Goal: Transaction & Acquisition: Purchase product/service

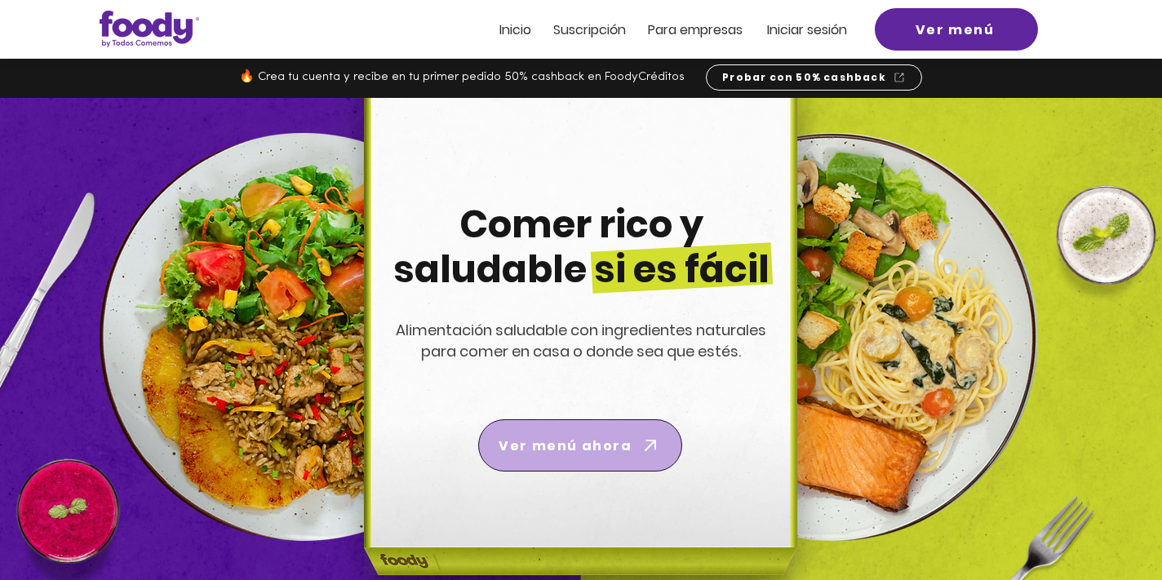
click at [615, 440] on span "Ver menú ahora" at bounding box center [565, 446] width 133 height 20
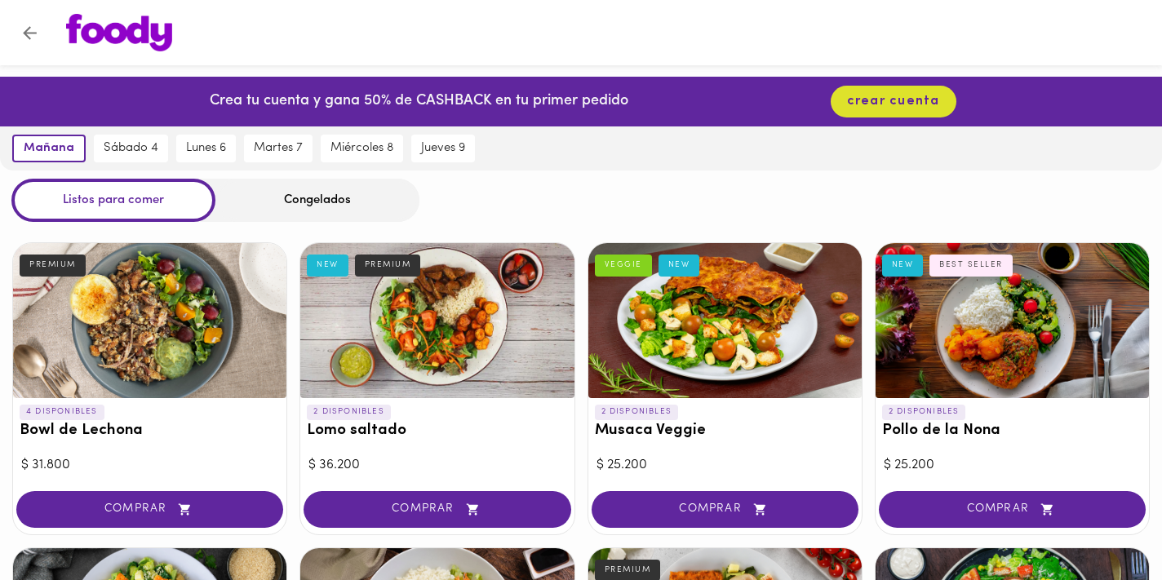
scroll to position [9, 0]
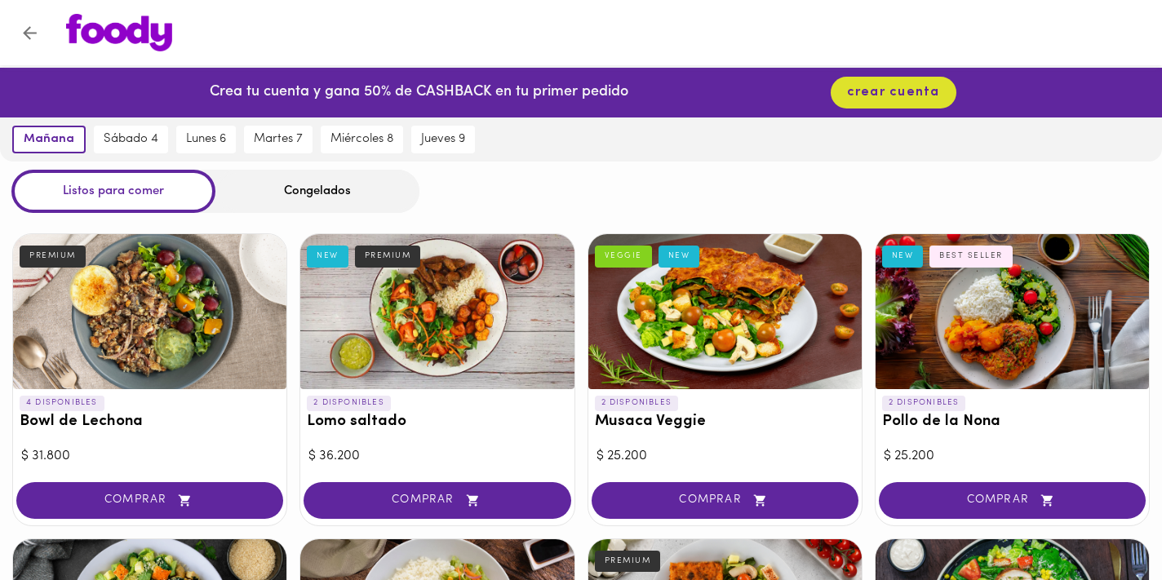
click at [342, 191] on div "Congelados" at bounding box center [317, 191] width 204 height 43
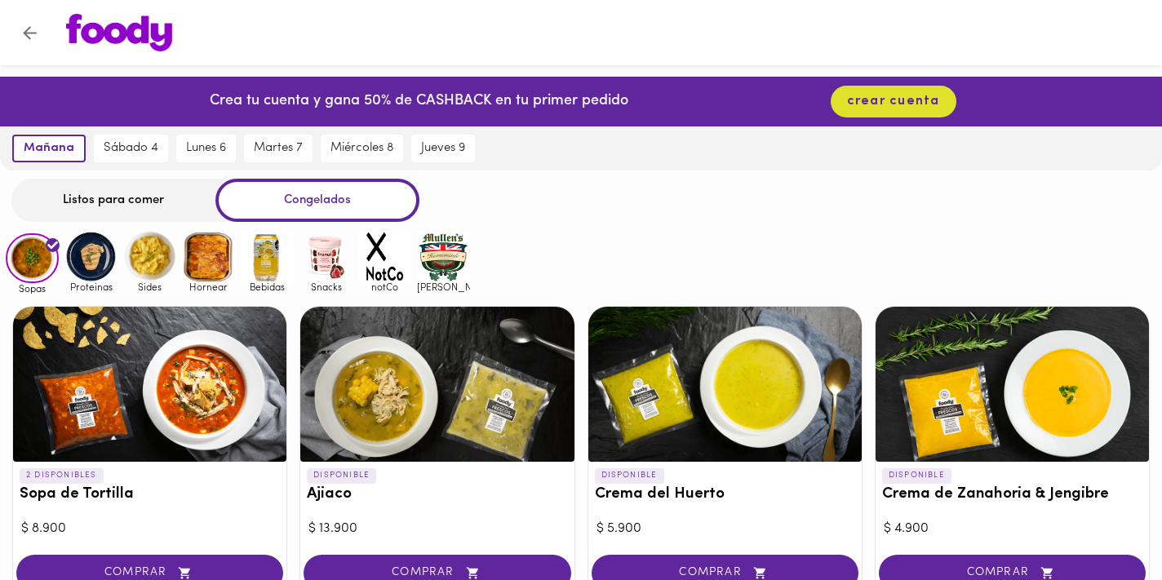
click at [93, 260] on img at bounding box center [90, 256] width 53 height 53
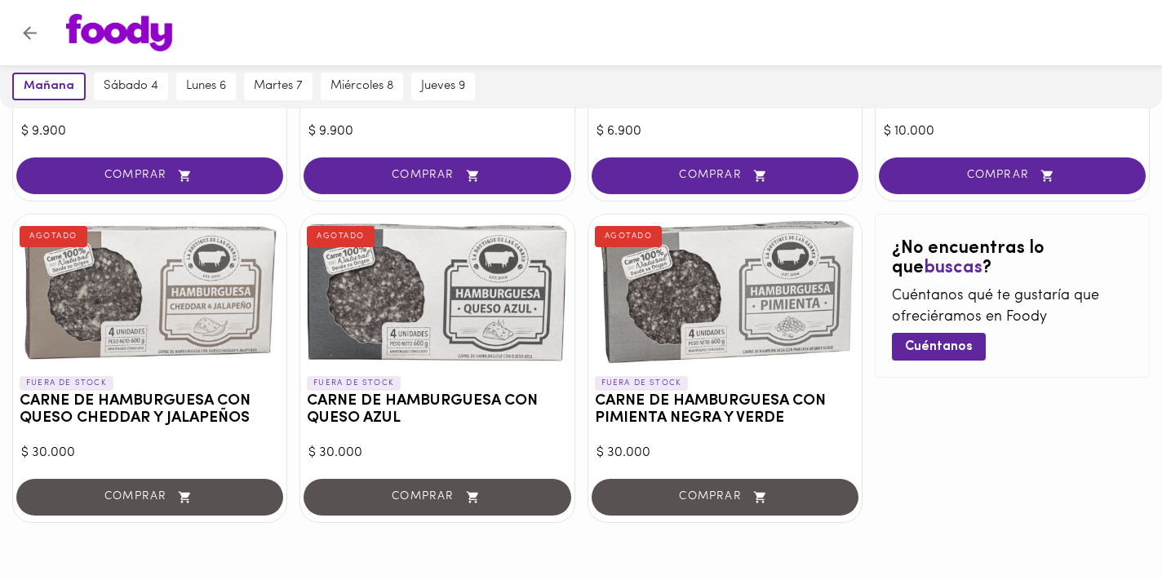
scroll to position [738, 0]
